Goal: Task Accomplishment & Management: Manage account settings

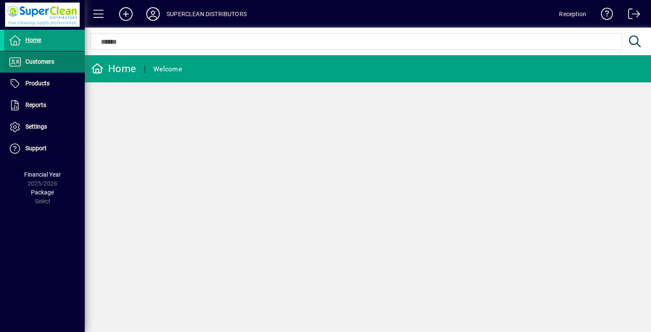
click at [10, 60] on icon at bounding box center [14, 62] width 13 height 10
click at [28, 72] on span at bounding box center [44, 62] width 81 height 20
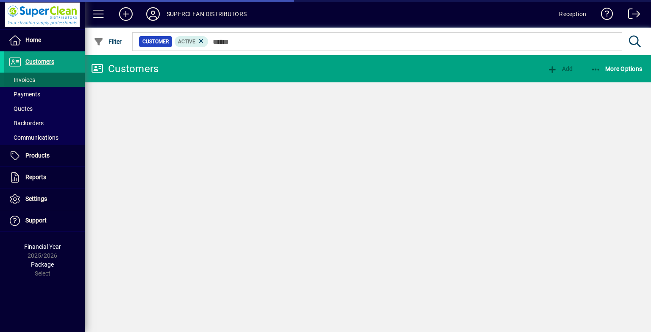
click at [27, 73] on span at bounding box center [44, 80] width 81 height 20
